Goal: Task Accomplishment & Management: Complete application form

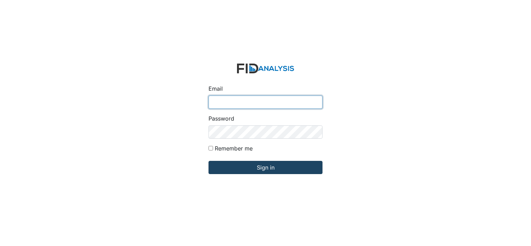
type input "[EMAIL_ADDRESS][DOMAIN_NAME]"
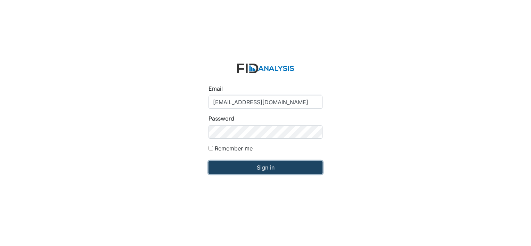
click at [265, 168] on input "Sign in" at bounding box center [266, 167] width 114 height 13
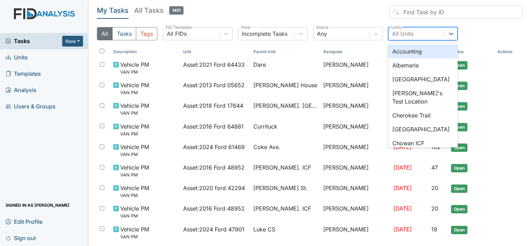
click at [414, 35] on div "All Units" at bounding box center [417, 33] width 56 height 13
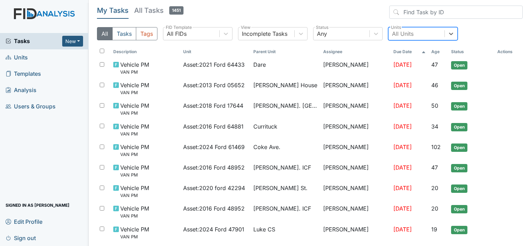
click at [409, 30] on div "All Units" at bounding box center [403, 34] width 22 height 8
click at [397, 34] on div "All Units" at bounding box center [403, 34] width 22 height 8
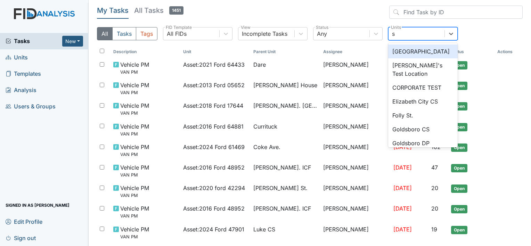
type input "sc"
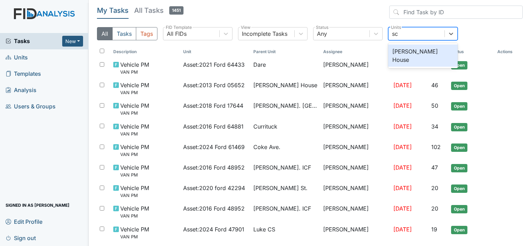
click at [412, 51] on div "Scott House" at bounding box center [423, 56] width 70 height 22
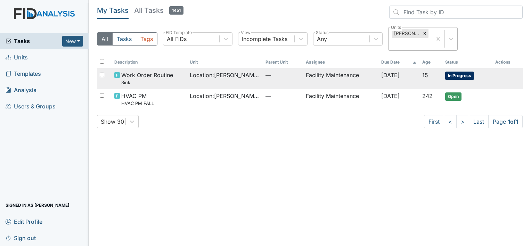
click at [226, 78] on span "Location : Scott House" at bounding box center [225, 75] width 70 height 8
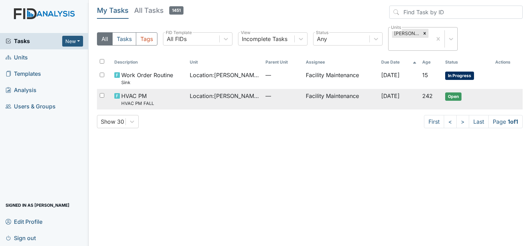
click at [191, 96] on span "Location : Scott House" at bounding box center [225, 96] width 70 height 8
click at [204, 95] on span "Location : Scott House" at bounding box center [225, 96] width 70 height 8
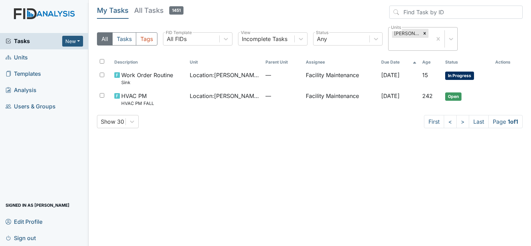
drag, startPoint x: 204, startPoint y: 95, endPoint x: 184, endPoint y: 128, distance: 39.0
click at [184, 128] on div "My Tasks All Tasks 1451 All Tasks Tags All FIDs FID Template Incomplete Tasks V…" at bounding box center [310, 70] width 426 height 128
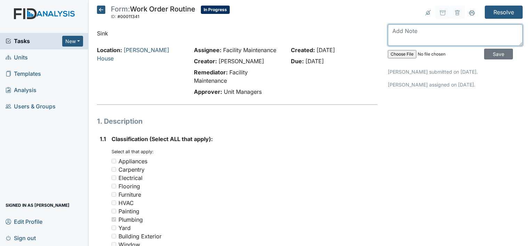
click at [406, 29] on textarea at bounding box center [455, 35] width 135 height 22
type textarea "half bath sink is been working on standard plumbing is coming today"
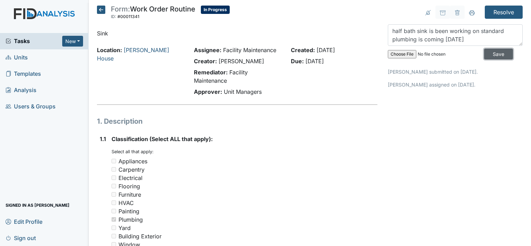
click at [486, 52] on input "Save" at bounding box center [498, 54] width 29 height 11
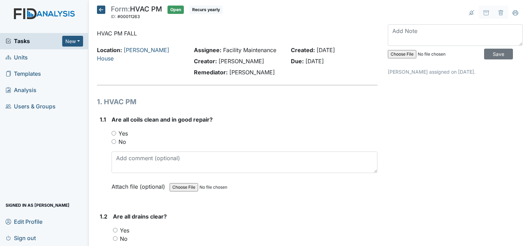
click at [114, 132] on input "Yes" at bounding box center [114, 133] width 5 height 5
radio input "true"
click at [115, 228] on input "Yes" at bounding box center [115, 230] width 5 height 5
radio input "true"
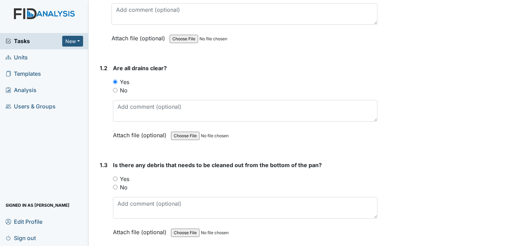
scroll to position [167, 0]
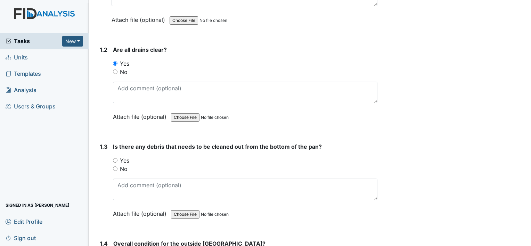
click at [114, 160] on input "Yes" at bounding box center [115, 160] width 5 height 5
radio input "true"
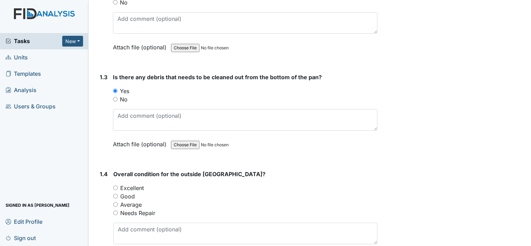
scroll to position [288, 0]
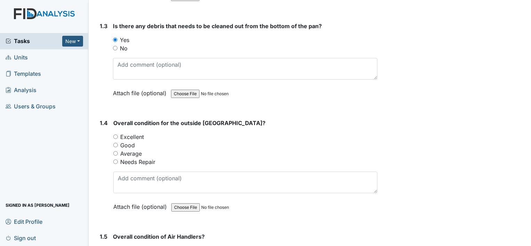
click at [114, 136] on input "Excellent" at bounding box center [115, 137] width 5 height 5
radio input "true"
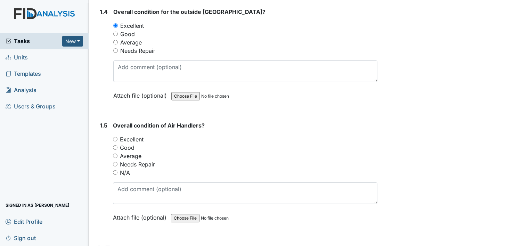
scroll to position [431, 0]
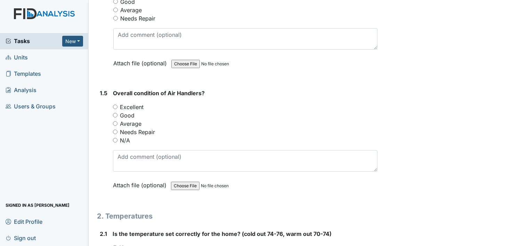
click at [114, 106] on input "Excellent" at bounding box center [115, 107] width 5 height 5
radio input "true"
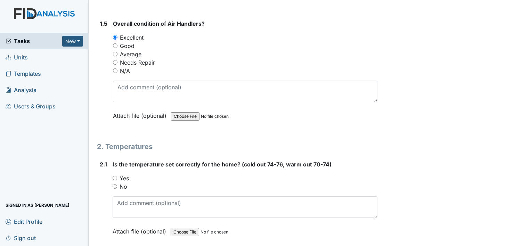
scroll to position [566, 0]
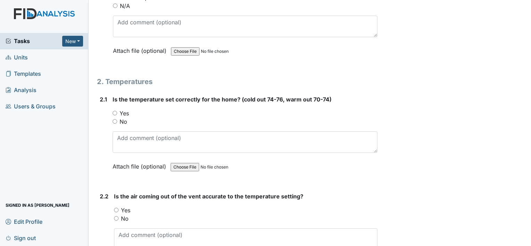
click at [115, 208] on input "Yes" at bounding box center [116, 210] width 5 height 5
radio input "true"
click at [114, 111] on input "Yes" at bounding box center [115, 113] width 5 height 5
radio input "true"
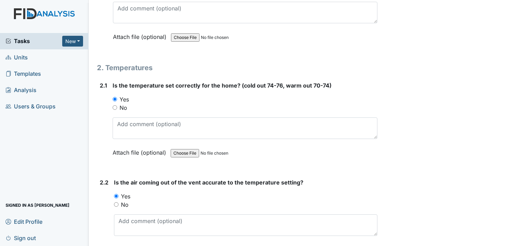
scroll to position [625, 0]
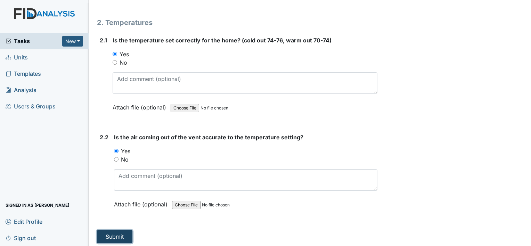
click at [109, 233] on button "Submit" at bounding box center [114, 236] width 35 height 13
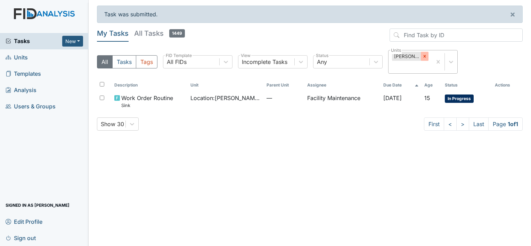
click at [425, 56] on icon at bounding box center [424, 56] width 2 height 2
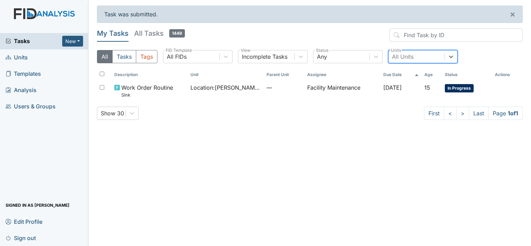
click at [400, 57] on div "All Units" at bounding box center [403, 57] width 22 height 8
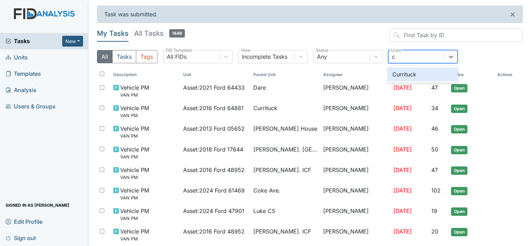
type input "cu"
click at [399, 72] on div "Currituck" at bounding box center [423, 74] width 70 height 14
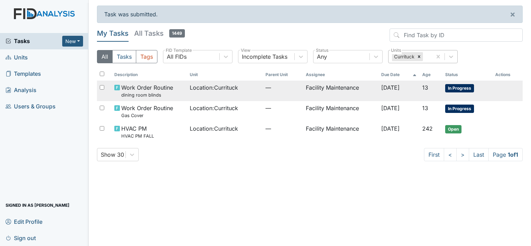
click at [161, 90] on span "Work Order Routine dining room blinds" at bounding box center [147, 90] width 52 height 15
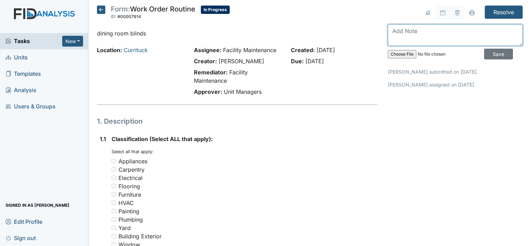
click at [392, 29] on textarea at bounding box center [455, 35] width 135 height 22
type textarea "dining room blinds is installed"
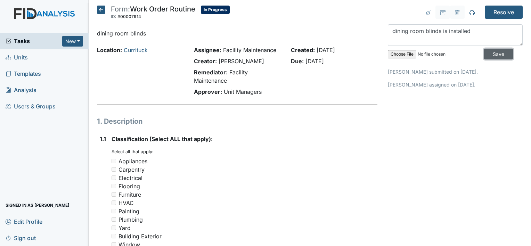
click at [489, 50] on input "Save" at bounding box center [498, 54] width 29 height 11
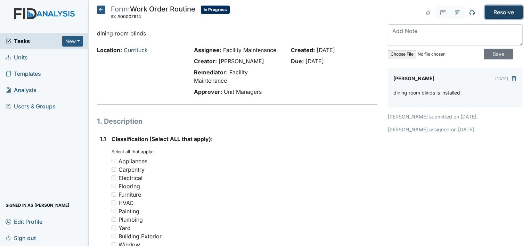
click at [498, 8] on input "Resolve" at bounding box center [504, 12] width 38 height 13
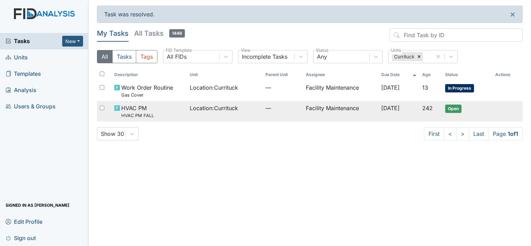
click at [229, 106] on span "Location : Currituck" at bounding box center [214, 108] width 48 height 8
click at [132, 111] on span "HVAC PM HVAC PM FALL" at bounding box center [137, 111] width 33 height 15
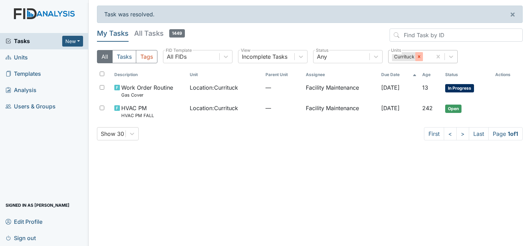
click at [420, 55] on icon at bounding box center [419, 56] width 5 height 5
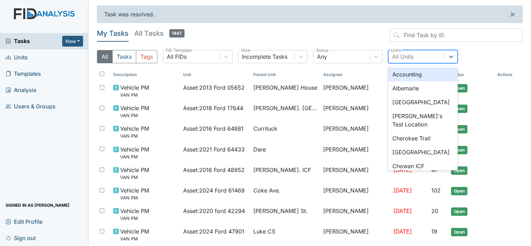
click at [403, 53] on div "All Units" at bounding box center [403, 57] width 22 height 8
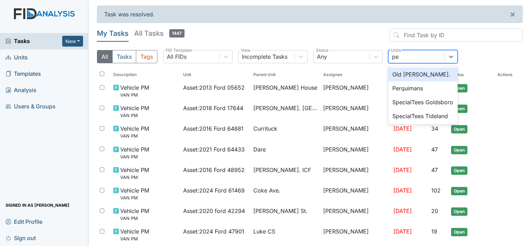
type input "per"
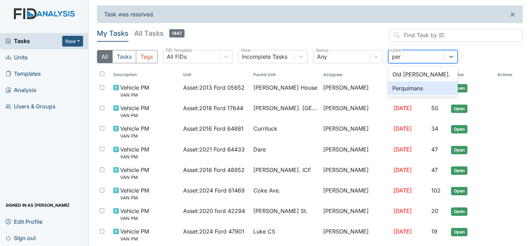
click at [404, 86] on div "Perquimans" at bounding box center [423, 88] width 70 height 14
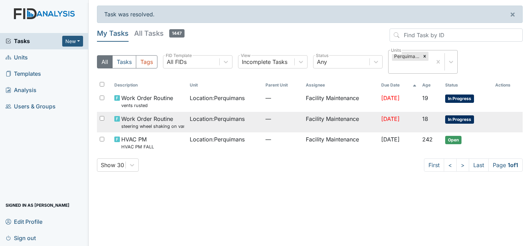
click at [160, 125] on small "steering wheel shaking on van" at bounding box center [152, 126] width 63 height 7
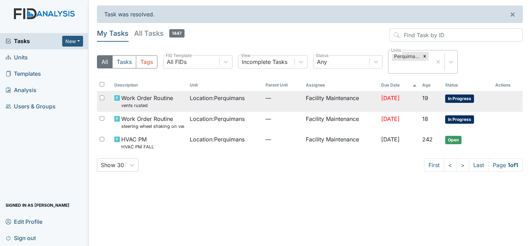
click at [196, 95] on span "Location : Perquimans" at bounding box center [217, 98] width 55 height 8
click at [149, 98] on span "Work Order Routine vents rusted" at bounding box center [147, 101] width 52 height 15
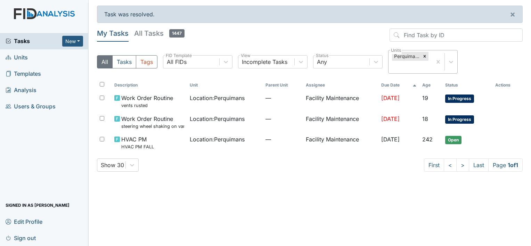
click at [93, 88] on main "Task was resolved. × My Tasks All Tasks 1447 All Tasks Tags All FIDs FID Templa…" at bounding box center [310, 123] width 443 height 246
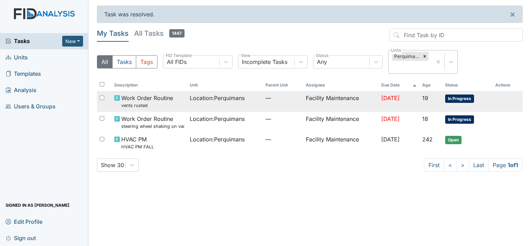
click at [142, 98] on span "Work Order Routine vents rusted" at bounding box center [147, 101] width 52 height 15
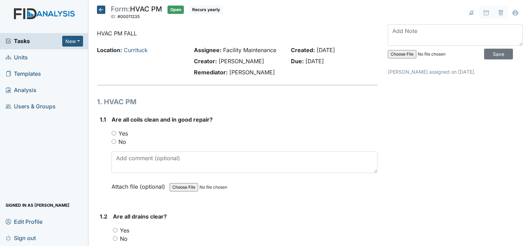
click at [114, 132] on input "Yes" at bounding box center [114, 133] width 5 height 5
radio input "true"
click at [114, 230] on input "Yes" at bounding box center [115, 230] width 5 height 5
radio input "true"
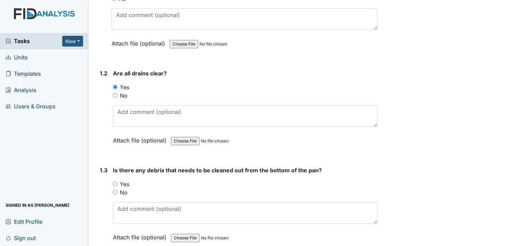
scroll to position [153, 0]
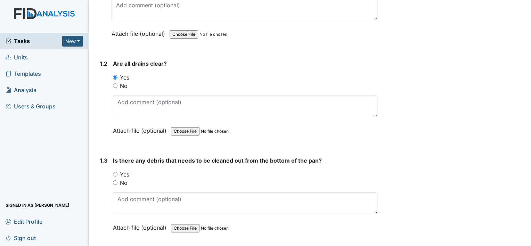
click at [114, 173] on input "Yes" at bounding box center [115, 174] width 5 height 5
radio input "true"
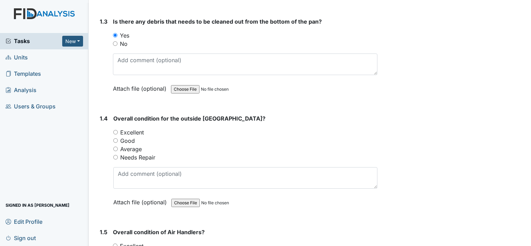
scroll to position [306, 0]
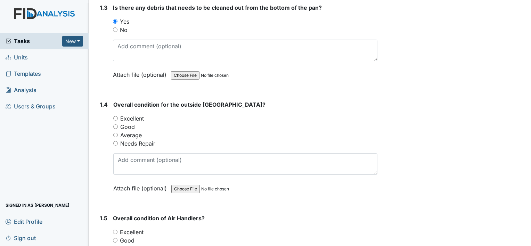
click at [116, 116] on input "Excellent" at bounding box center [115, 118] width 5 height 5
radio input "true"
click at [116, 230] on input "Excellent" at bounding box center [115, 232] width 5 height 5
radio input "true"
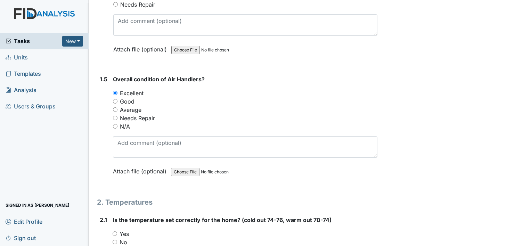
scroll to position [482, 0]
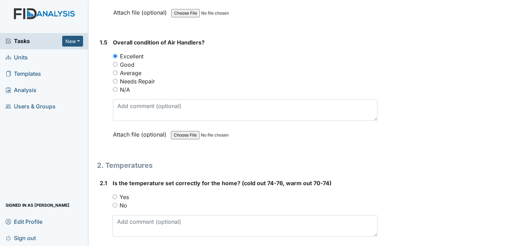
click at [114, 195] on input "Yes" at bounding box center [115, 197] width 5 height 5
radio input "true"
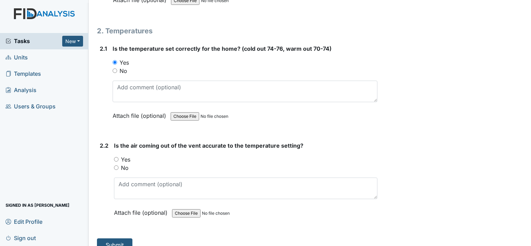
scroll to position [625, 0]
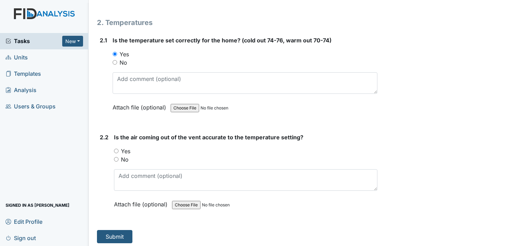
click at [115, 149] on input "Yes" at bounding box center [116, 151] width 5 height 5
radio input "true"
click at [113, 233] on button "Submit" at bounding box center [114, 236] width 35 height 13
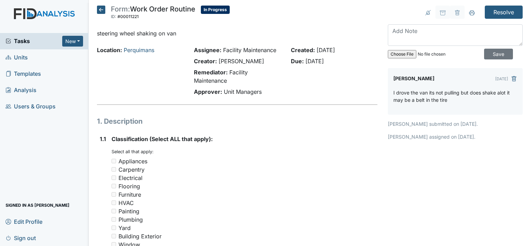
click at [160, 125] on h1 "1. Description" at bounding box center [237, 121] width 281 height 10
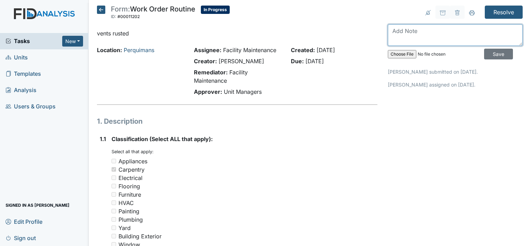
click at [395, 30] on textarea at bounding box center [455, 35] width 135 height 22
type textarea "vents has been paint"
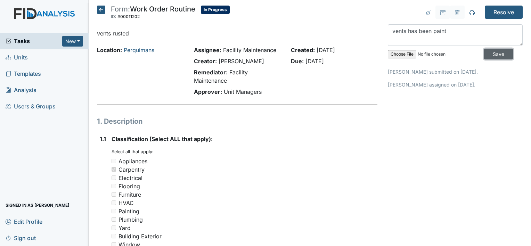
click at [489, 52] on input "Save" at bounding box center [498, 54] width 29 height 11
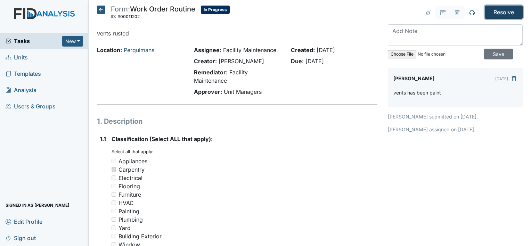
click at [493, 7] on input "Resolve" at bounding box center [504, 12] width 38 height 13
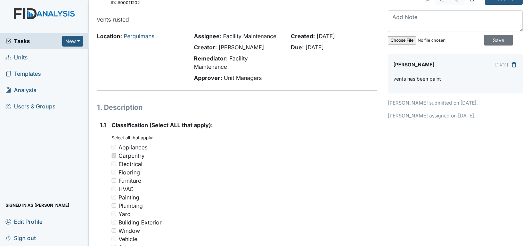
scroll to position [46, 0]
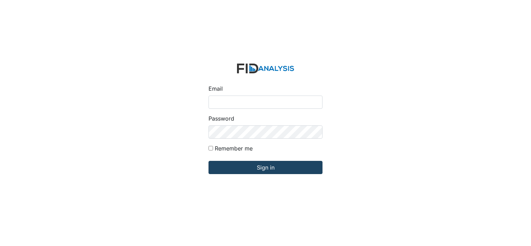
type input "[EMAIL_ADDRESS][DOMAIN_NAME]"
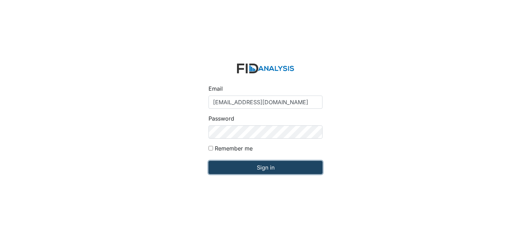
click at [270, 164] on input "Sign in" at bounding box center [266, 167] width 114 height 13
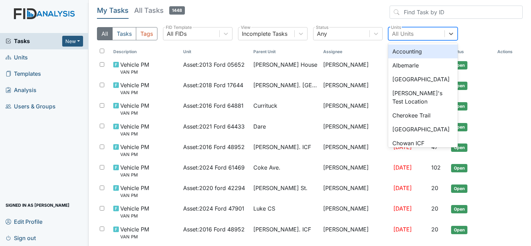
click at [398, 35] on div "All Units" at bounding box center [403, 34] width 22 height 8
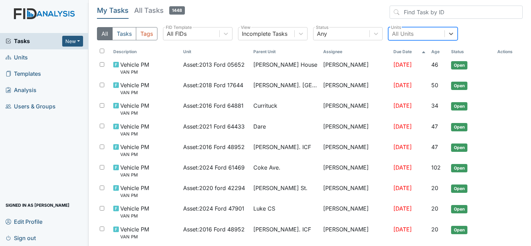
click at [399, 36] on div "All Units" at bounding box center [403, 34] width 22 height 8
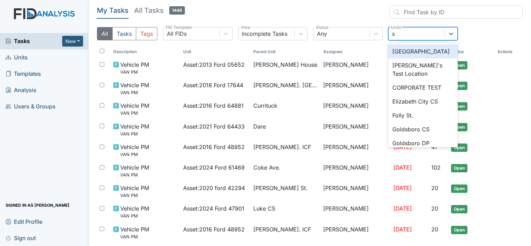
type input "sc"
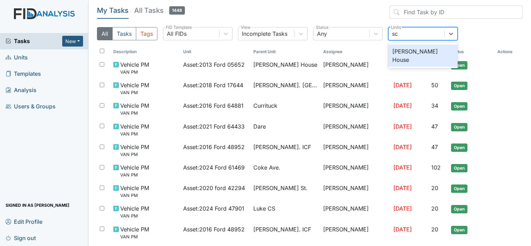
click at [421, 50] on div "[PERSON_NAME] House" at bounding box center [423, 56] width 70 height 22
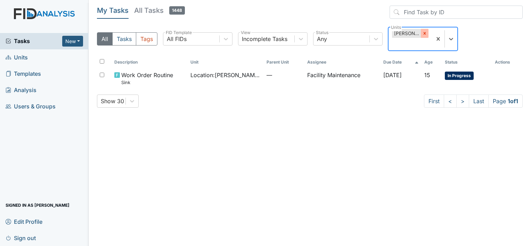
click at [424, 31] on icon at bounding box center [424, 33] width 5 height 5
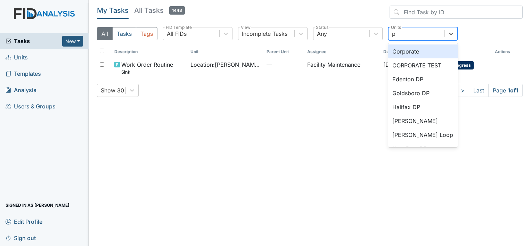
type input "pe"
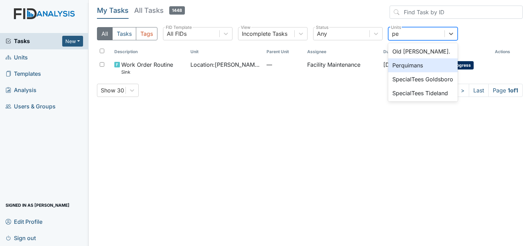
click at [418, 65] on div "Perquimans" at bounding box center [423, 65] width 70 height 14
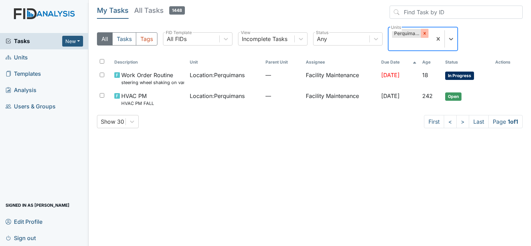
click at [426, 33] on icon at bounding box center [424, 33] width 5 height 5
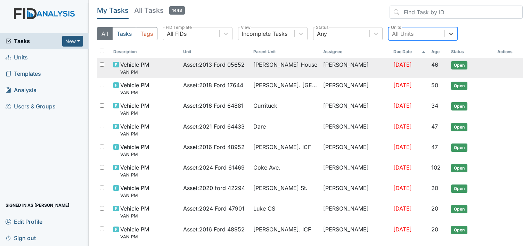
click at [259, 62] on span "[PERSON_NAME] House" at bounding box center [285, 64] width 64 height 8
click at [220, 65] on span "Asset : 2013 Ford 05652" at bounding box center [214, 64] width 62 height 8
